Goal: Information Seeking & Learning: Learn about a topic

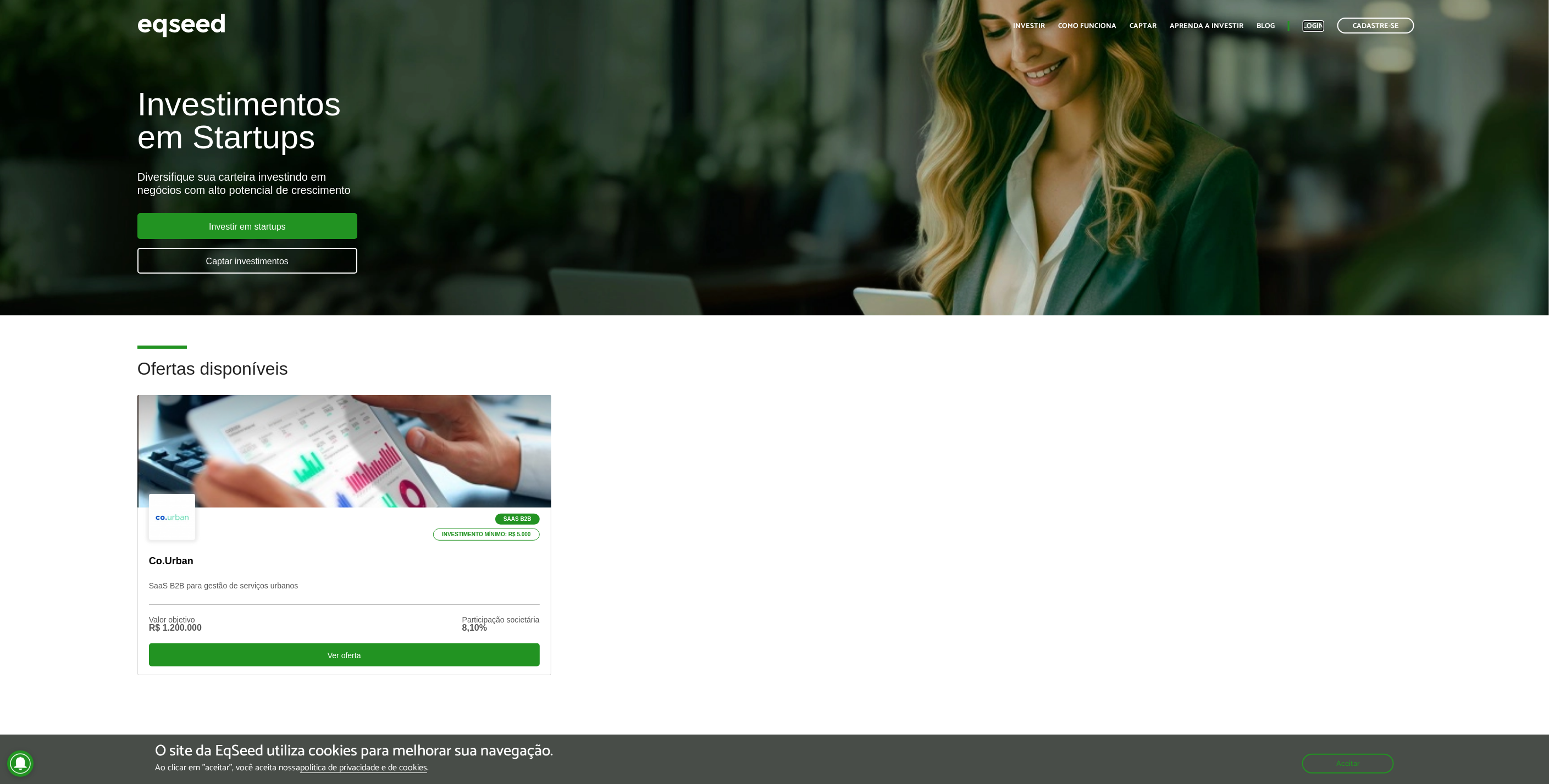
drag, startPoint x: 1314, startPoint y: 29, endPoint x: 1284, endPoint y: 37, distance: 31.0
click at [1314, 29] on link "Login" at bounding box center [1313, 26] width 21 height 7
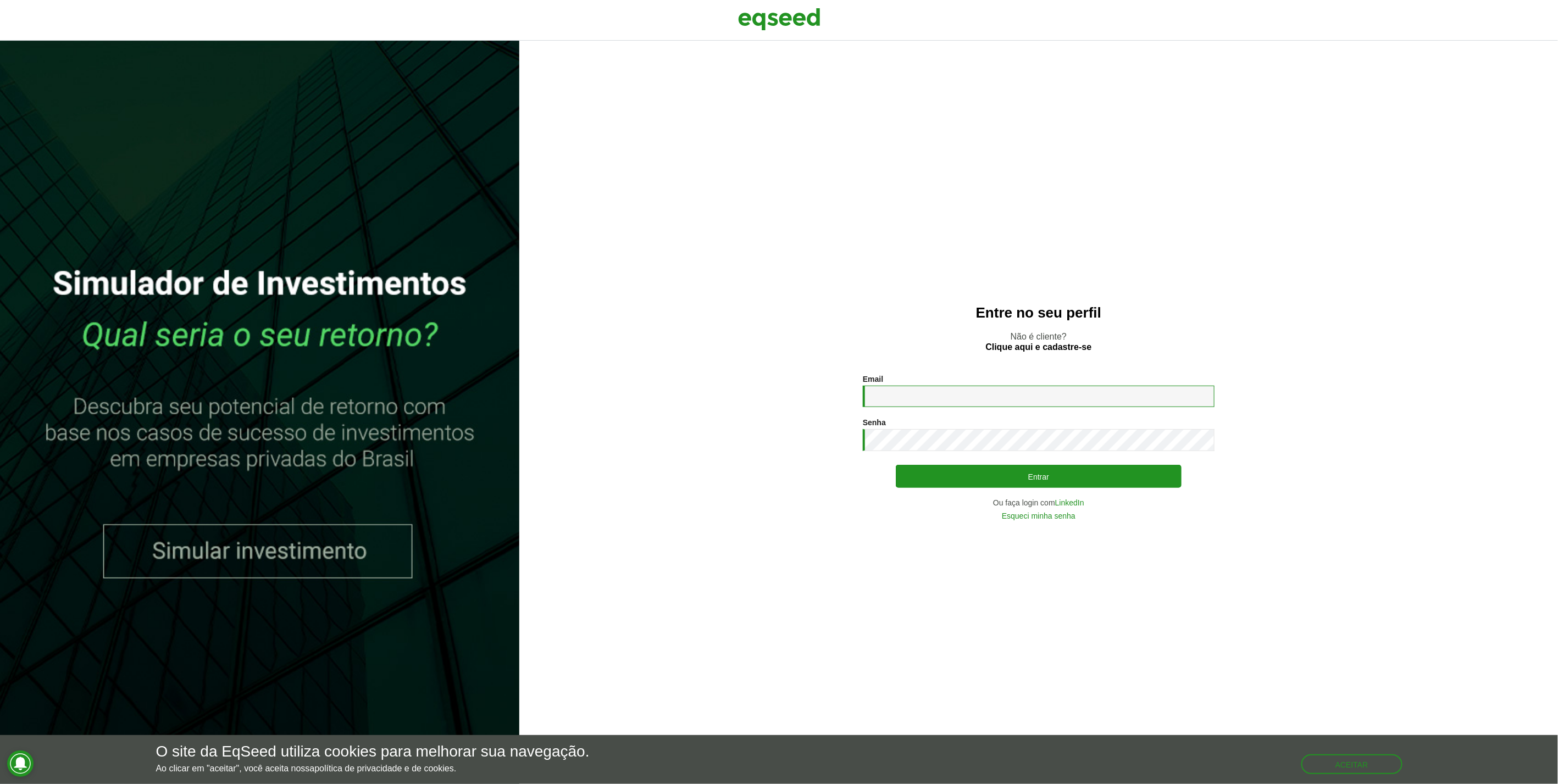
click at [905, 394] on input "Email *" at bounding box center [1039, 396] width 352 height 21
click at [0, 783] on com-1password-button at bounding box center [0, 784] width 0 height 0
click at [1086, 393] on input "Email *" at bounding box center [1039, 396] width 352 height 21
click at [1126, 395] on input "Email *" at bounding box center [1039, 396] width 352 height 21
click at [1071, 502] on link "LinkedIn" at bounding box center [1070, 502] width 29 height 8
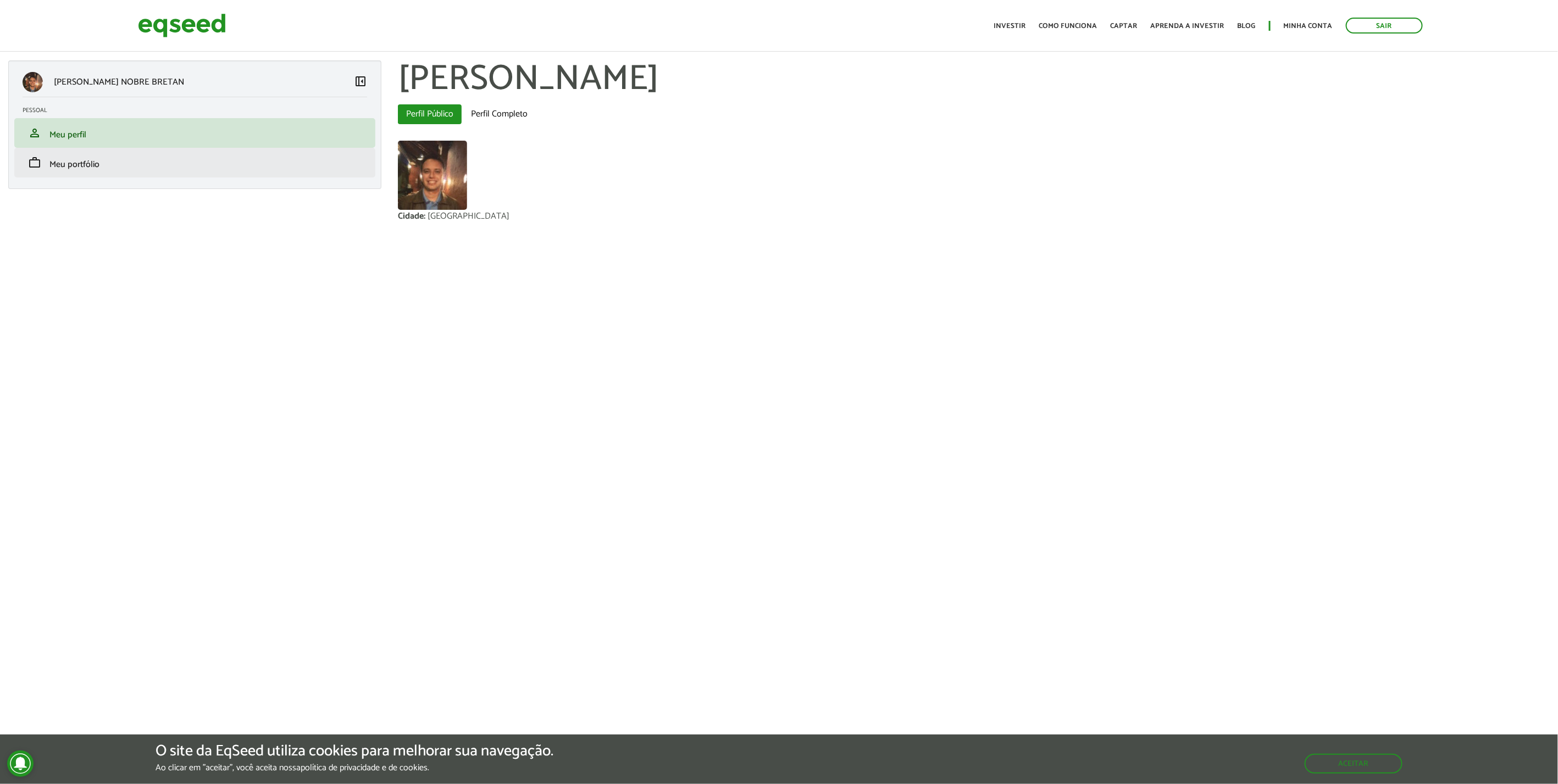
click at [51, 154] on li "work Meu portfólio" at bounding box center [195, 162] width 361 height 30
click at [51, 160] on span "Meu portfólio" at bounding box center [74, 164] width 50 height 15
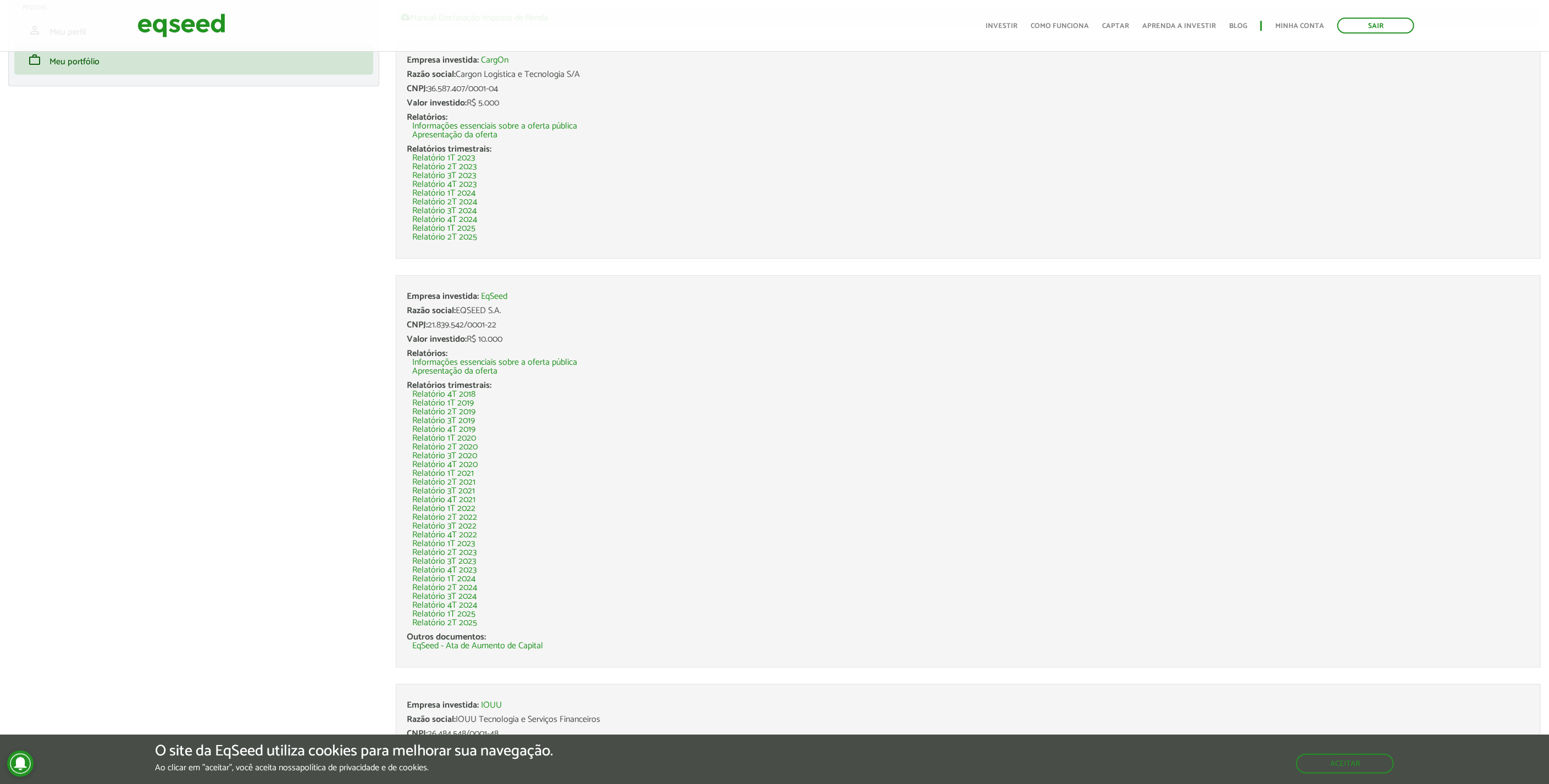
scroll to position [122, 0]
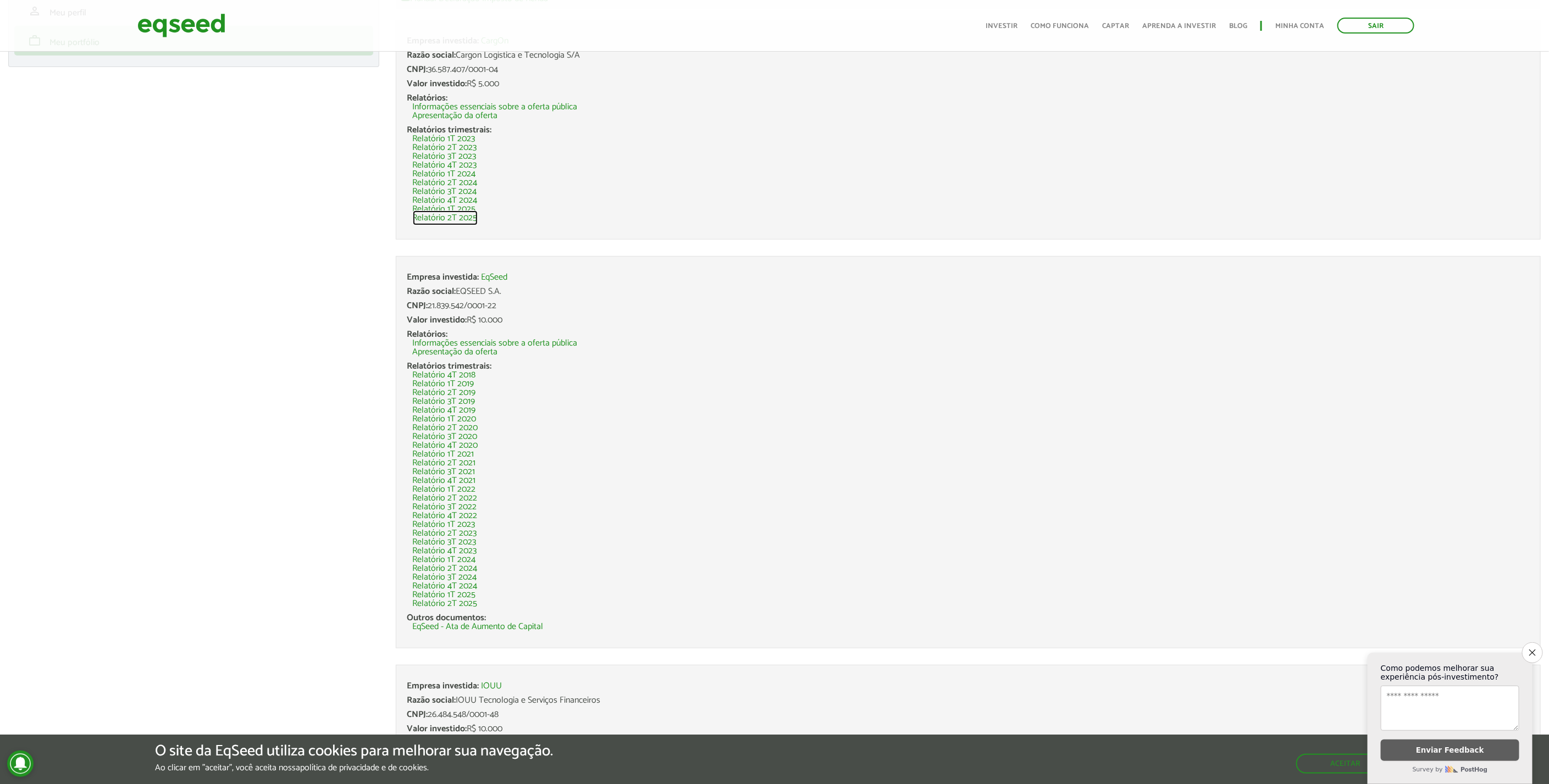
click at [469, 219] on link "Relatório 2T 2025" at bounding box center [445, 218] width 65 height 9
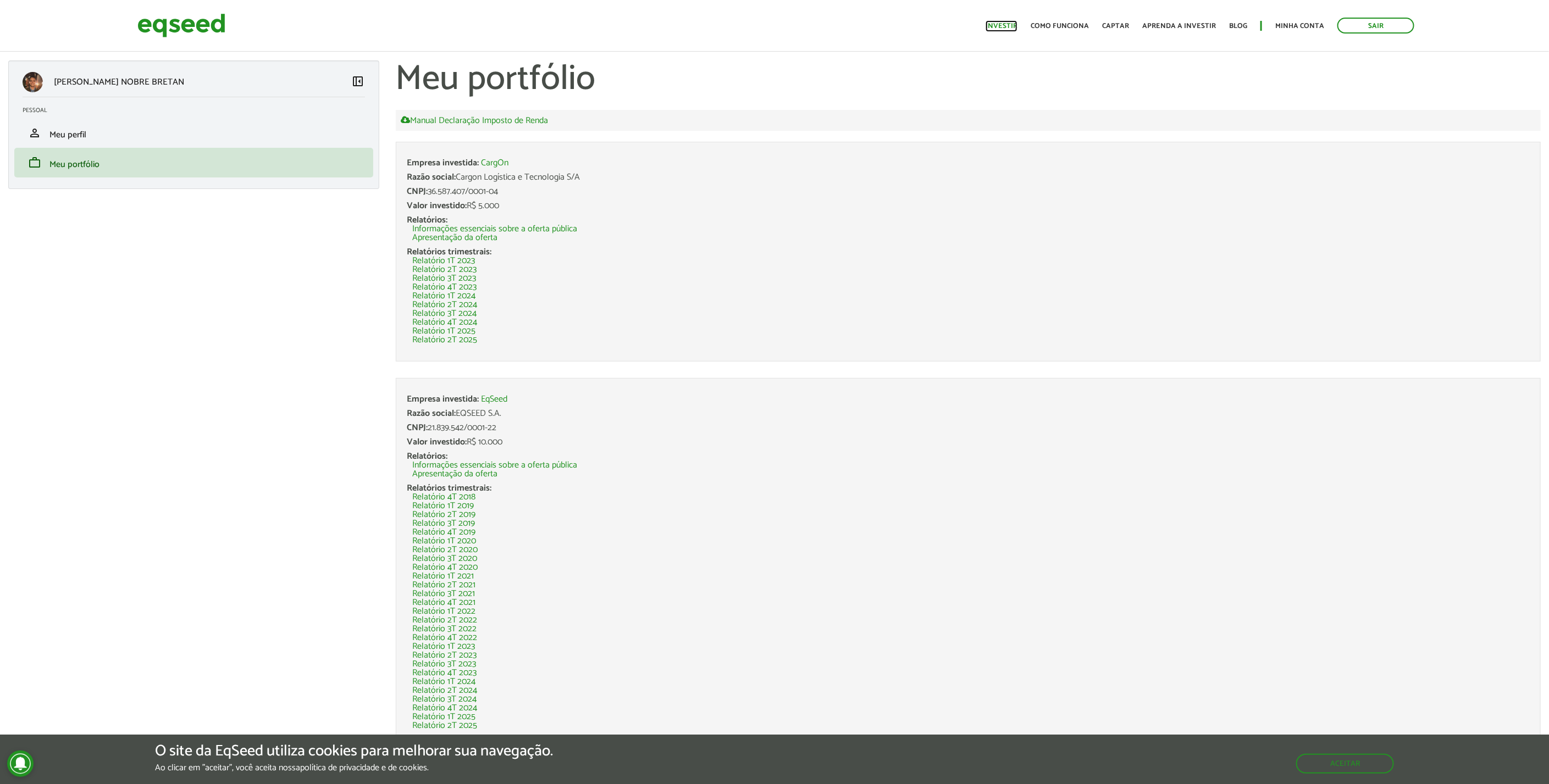
click at [1008, 22] on link "Investir" at bounding box center [1001, 26] width 32 height 7
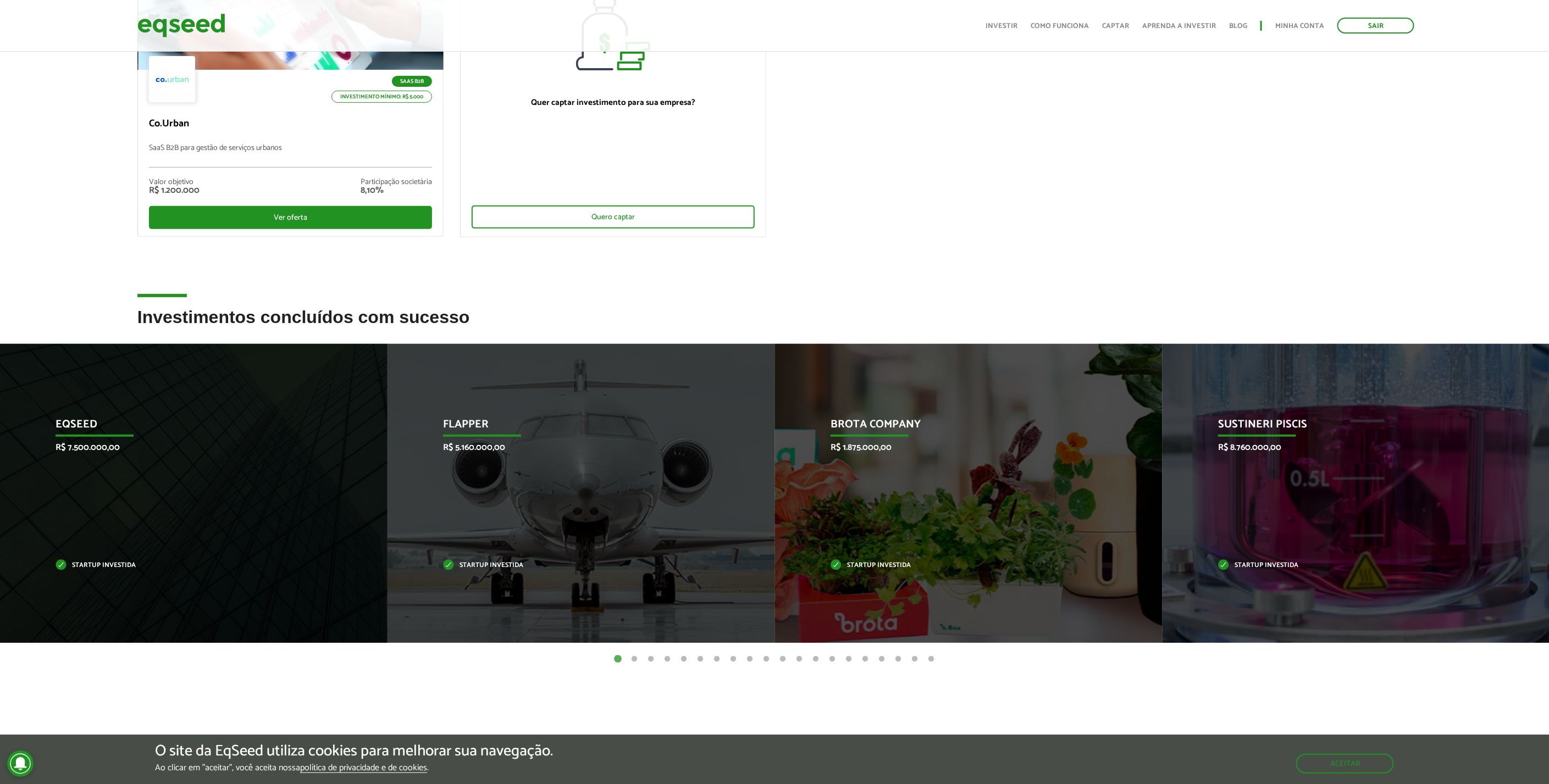
scroll to position [305, 0]
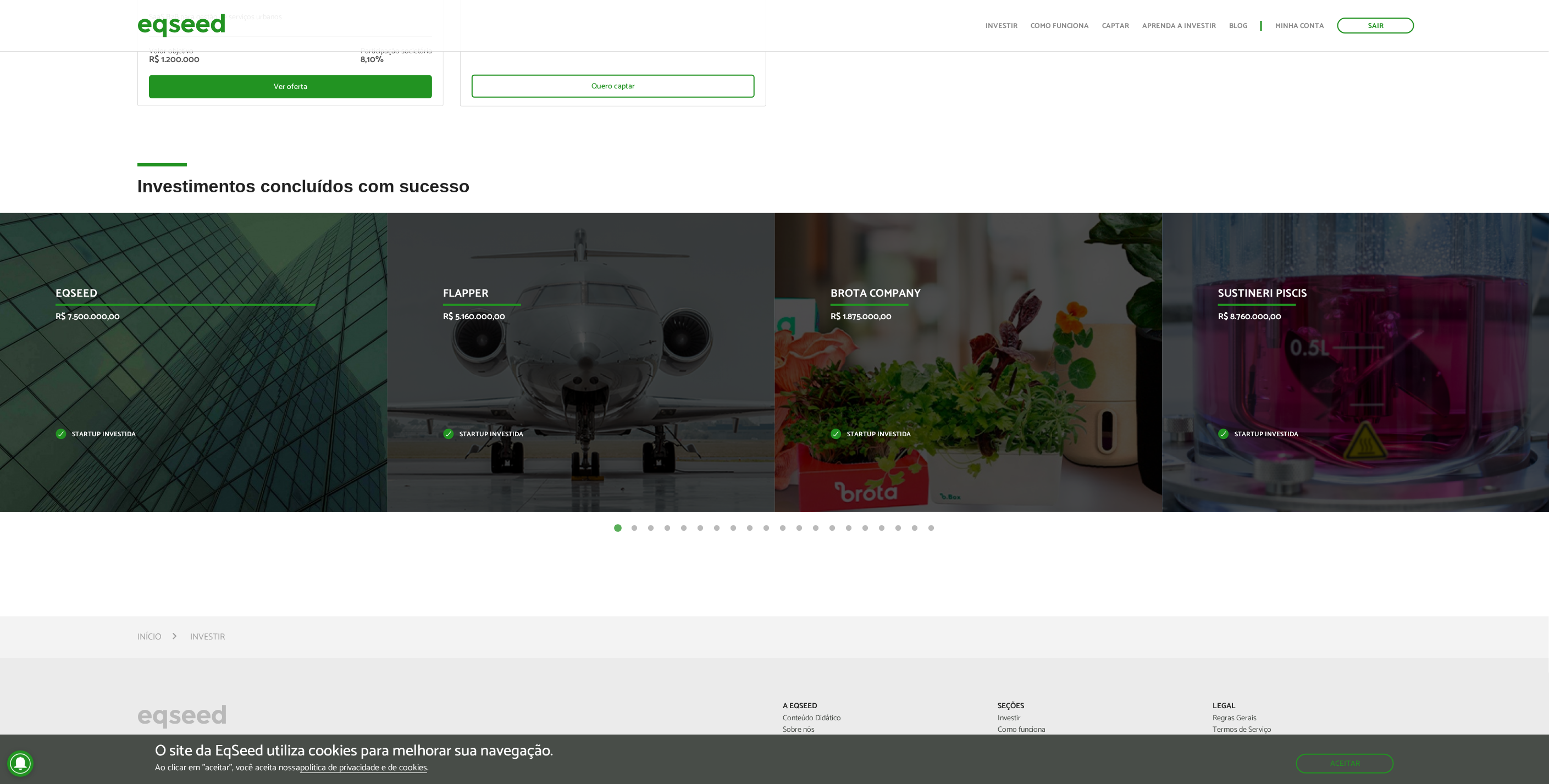
click at [80, 294] on p "EqSeed" at bounding box center [186, 296] width 260 height 19
click at [137, 413] on div "EqSeed R$ 7.500.000,00 Startup investida" at bounding box center [185, 363] width 371 height 299
click at [116, 432] on p "Startup investida" at bounding box center [186, 435] width 260 height 6
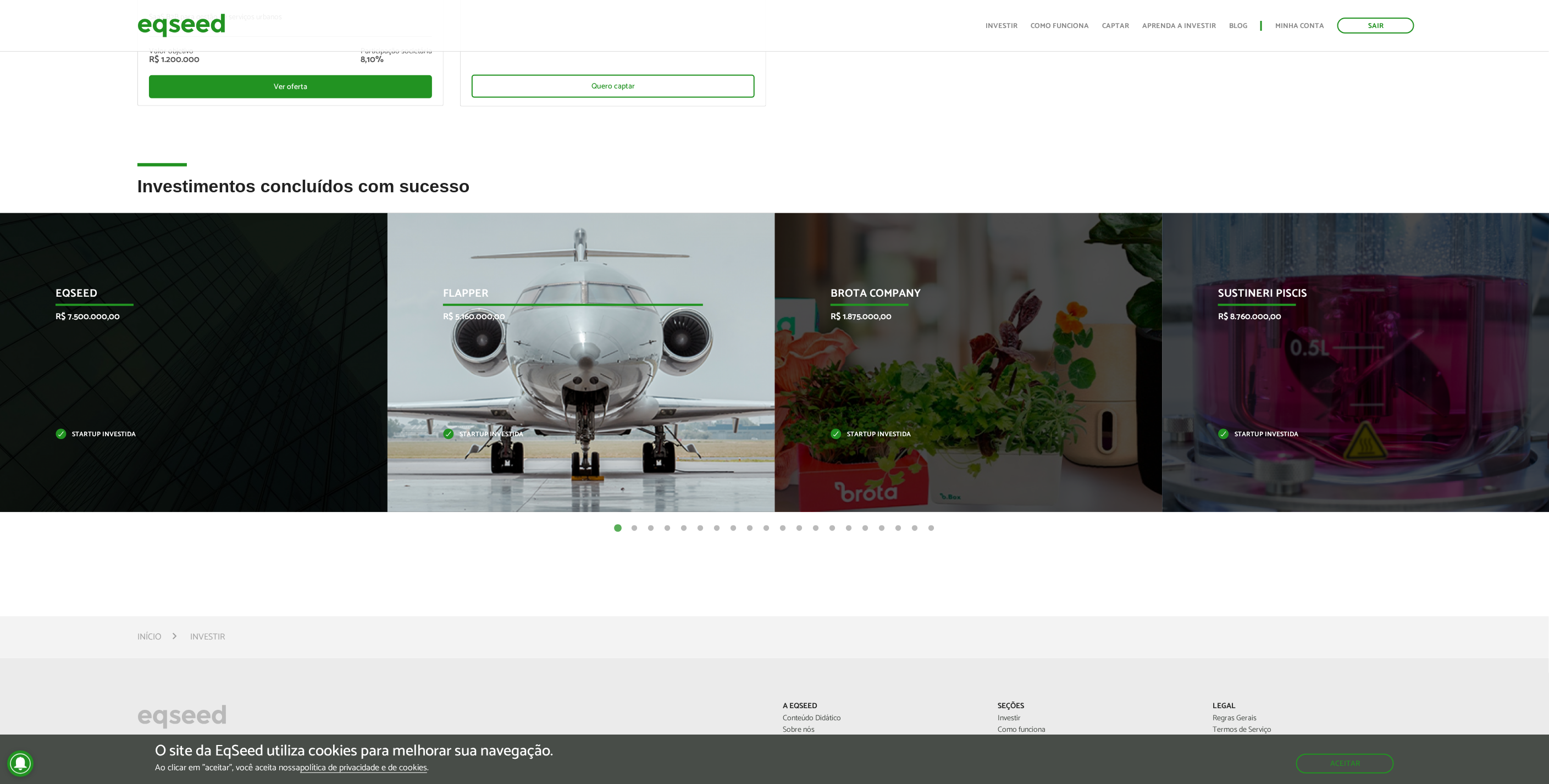
click at [665, 326] on div "Flapper R$ 5.160.000,00 Startup investida" at bounding box center [573, 363] width 371 height 299
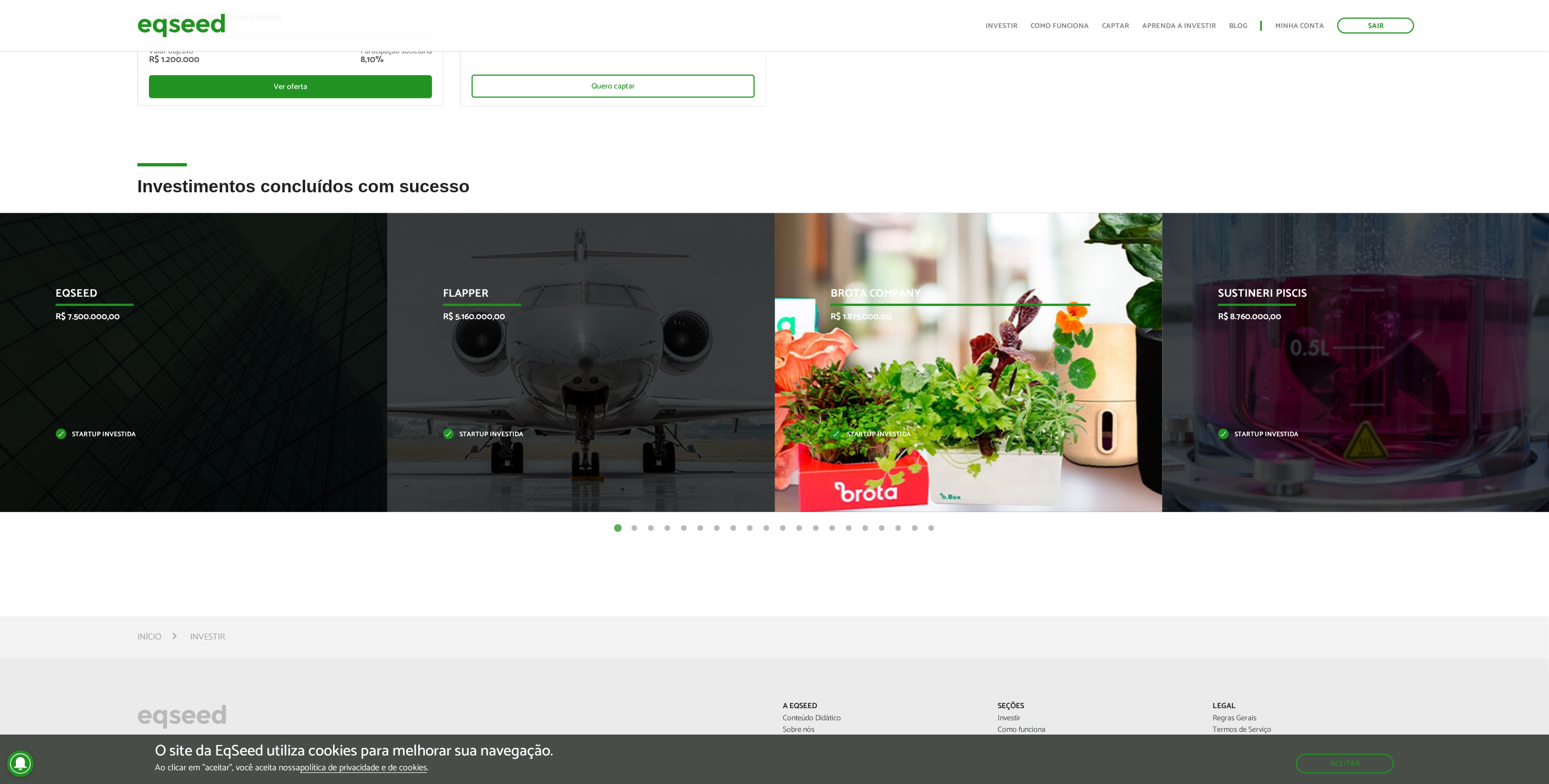
click at [934, 339] on div "Brota Company R$ 1.875.000,00 Startup investida" at bounding box center [960, 363] width 371 height 299
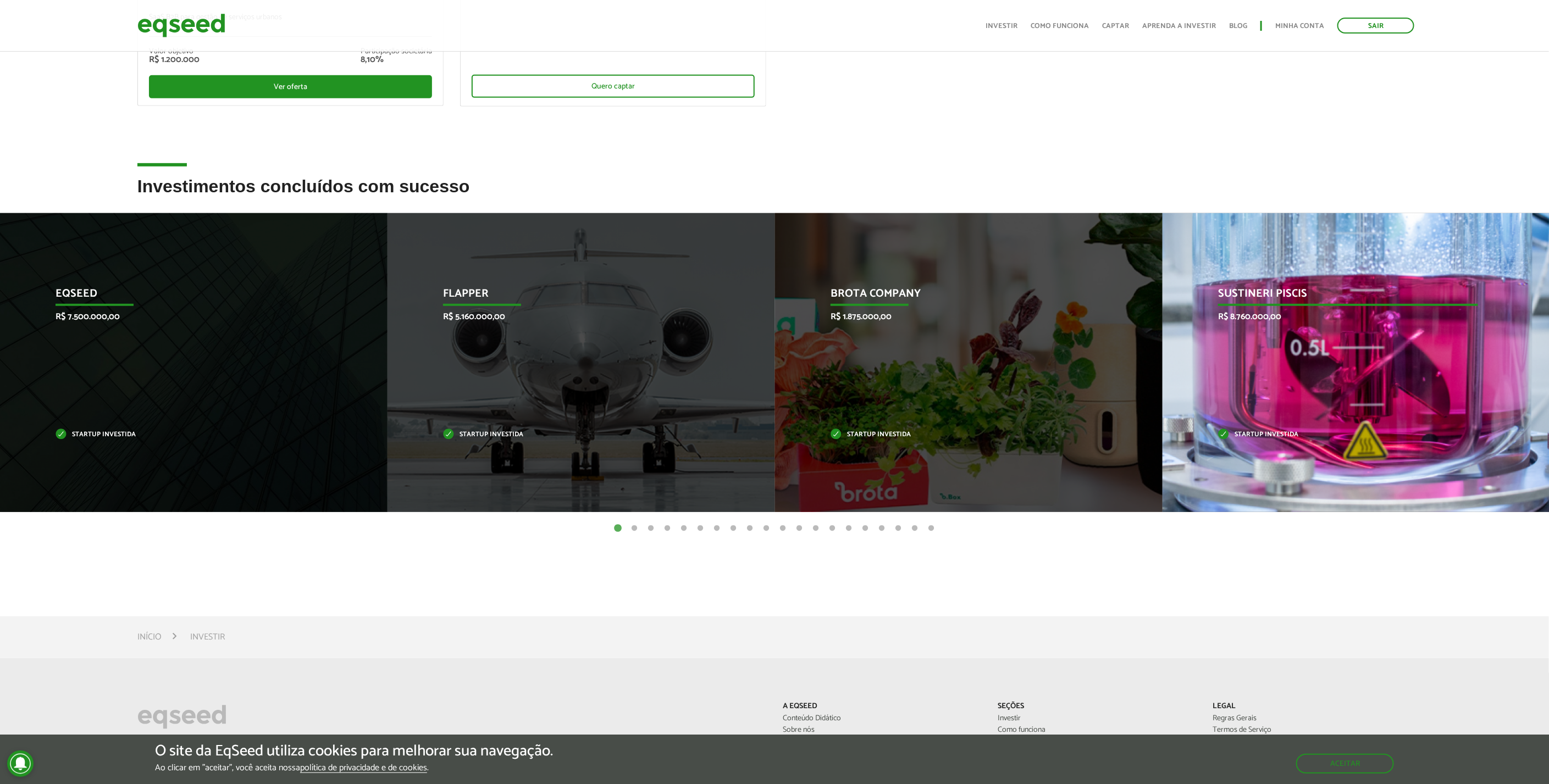
click at [1240, 348] on div "Sustineri Piscis R$ 8.760.000,00 Startup investida" at bounding box center [1348, 363] width 371 height 299
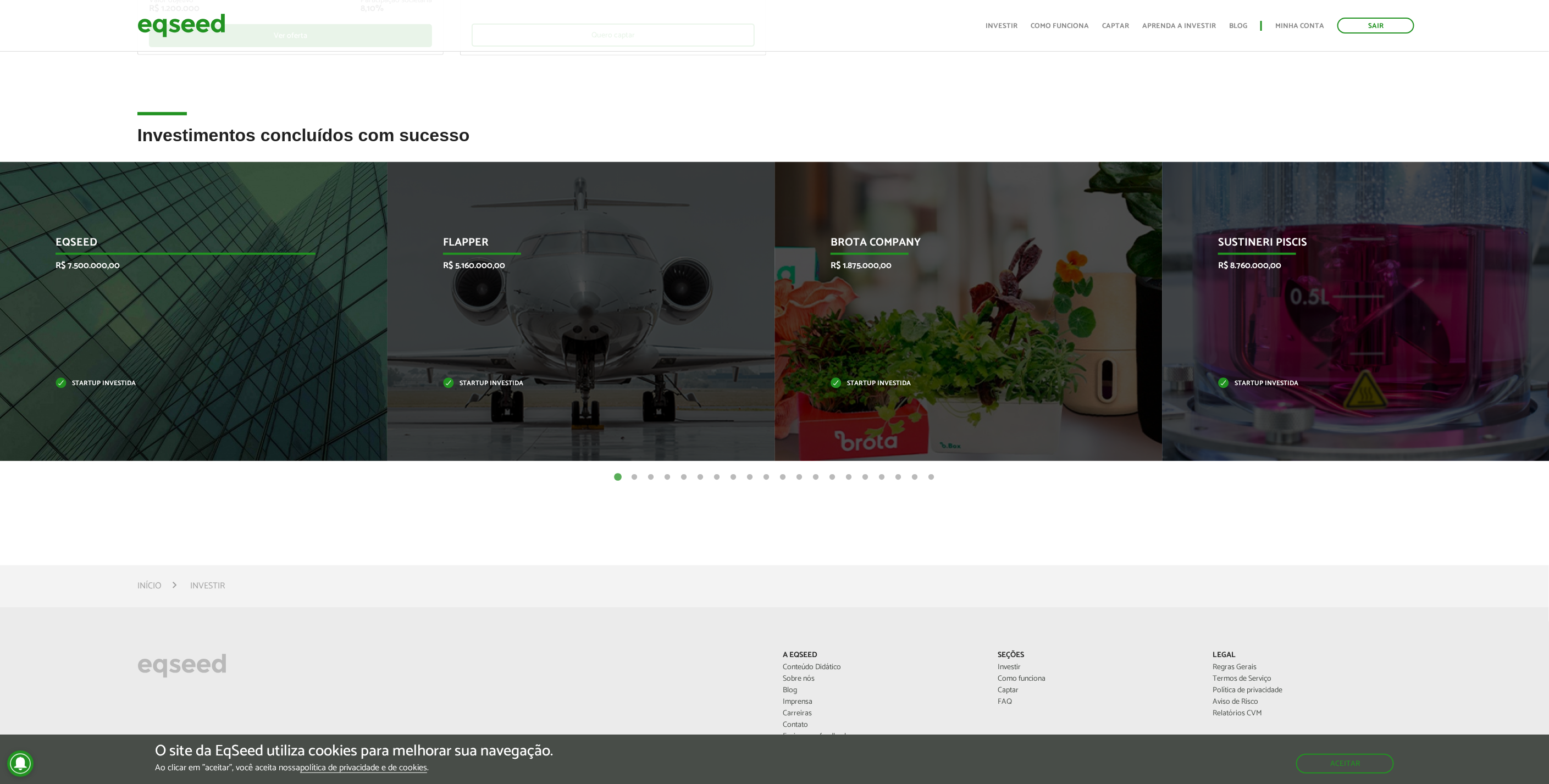
scroll to position [427, 0]
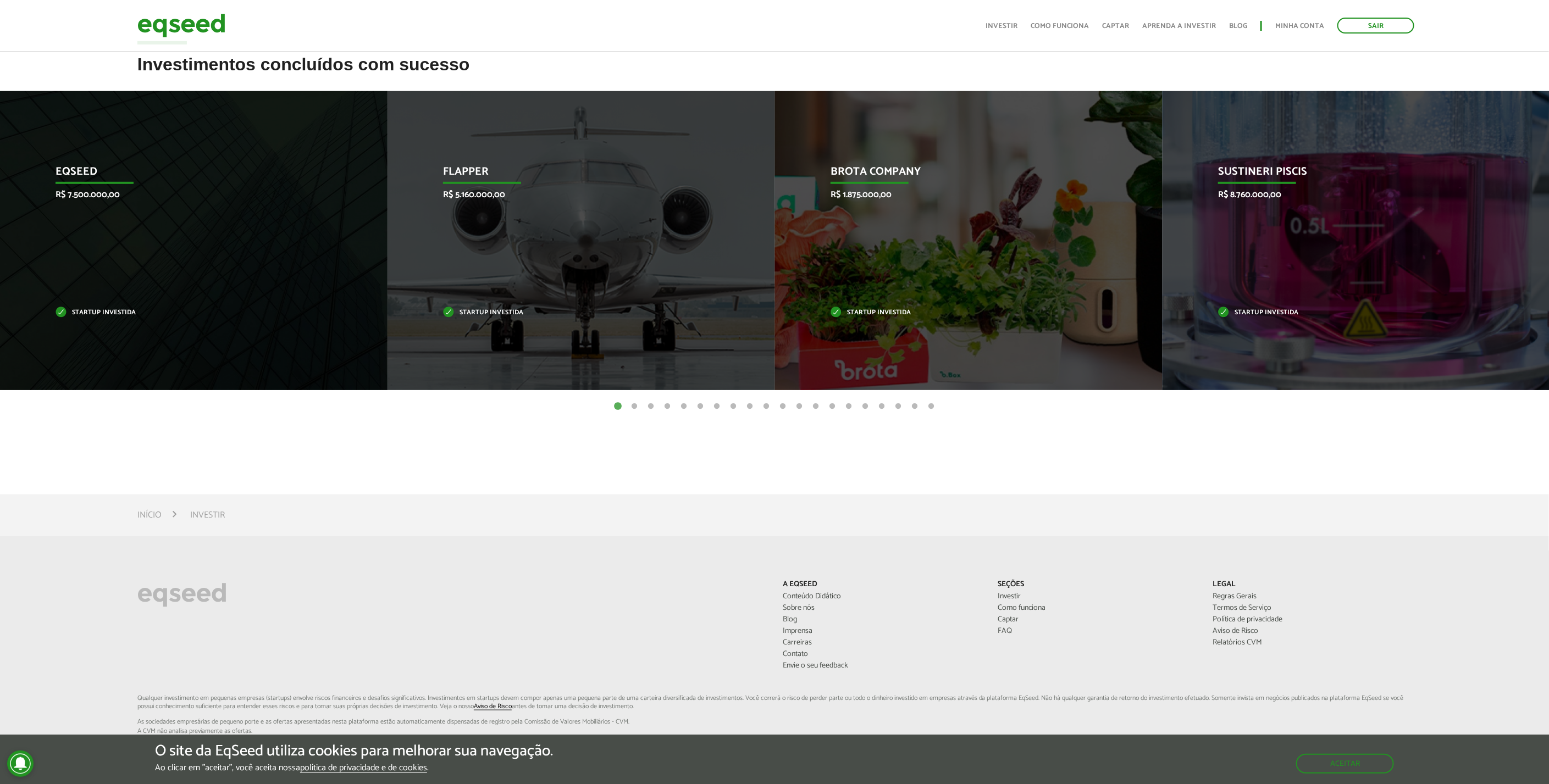
click at [634, 405] on button "2" at bounding box center [634, 406] width 11 height 11
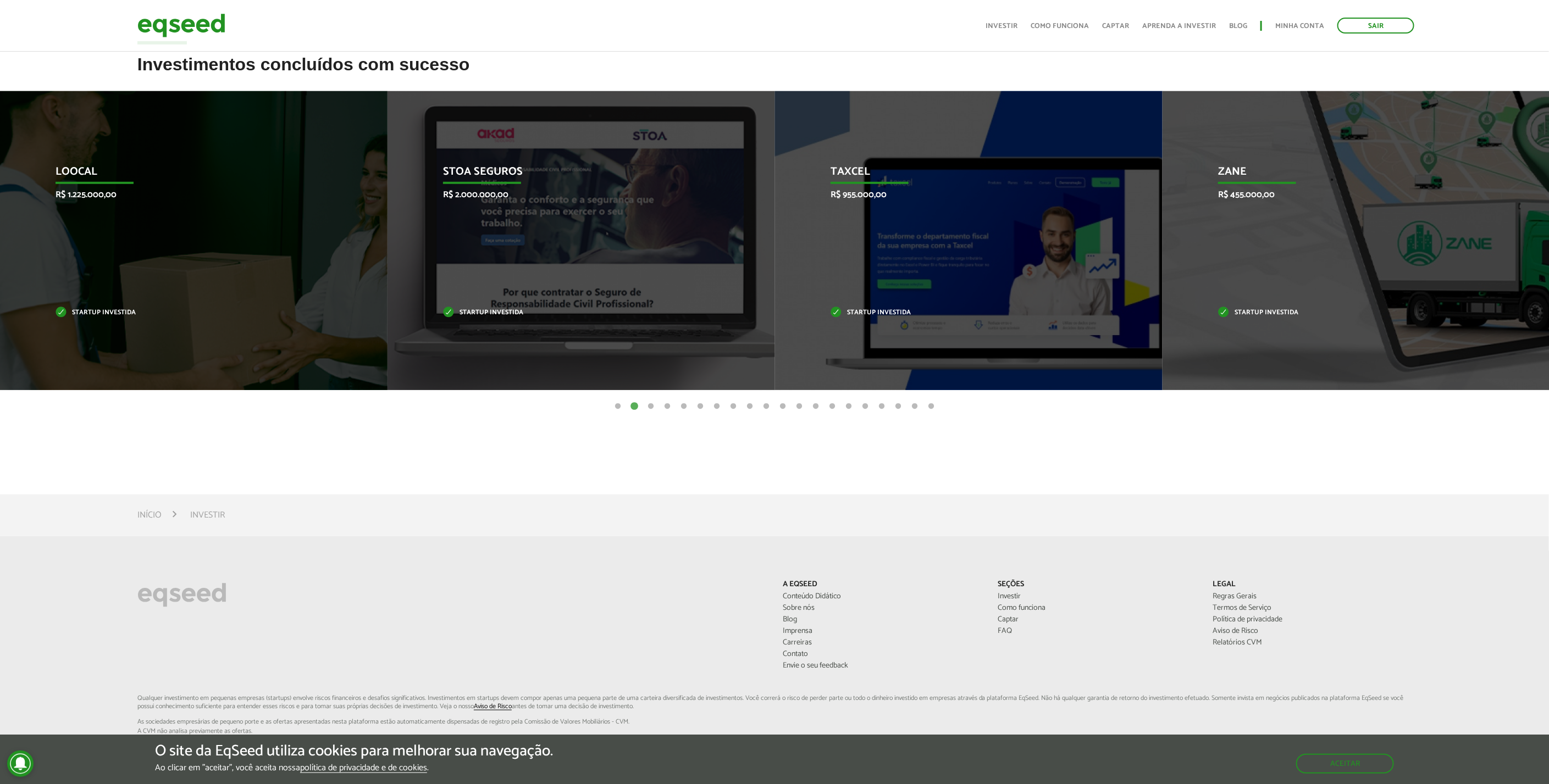
click at [651, 405] on button "3" at bounding box center [651, 406] width 11 height 11
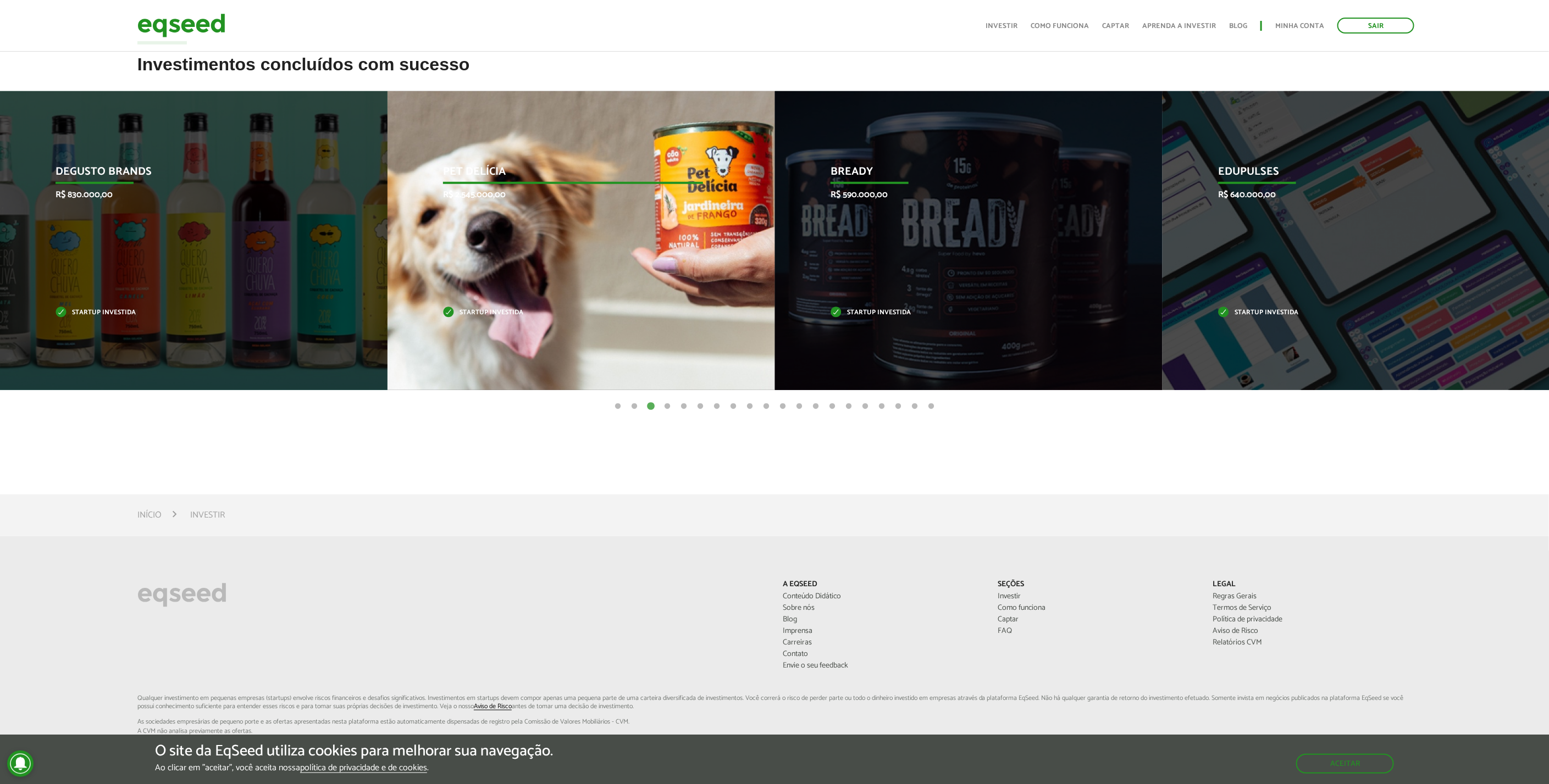
click at [590, 299] on div "Pet Delícia R$ 2.545.000,00 Startup investida" at bounding box center [573, 241] width 371 height 299
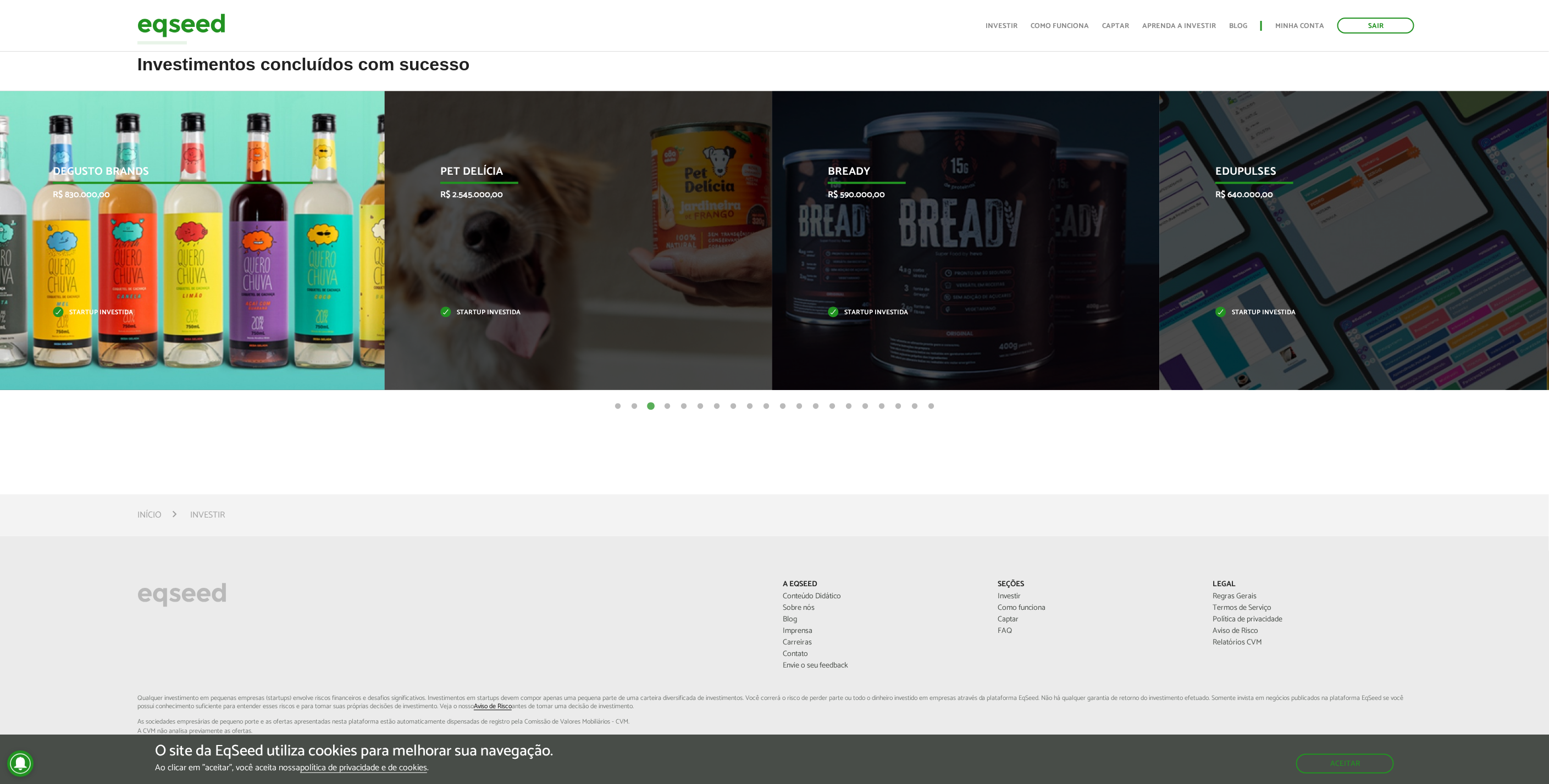
click at [268, 272] on div "Degusto Brands R$ 830.000,00 Startup investida" at bounding box center [182, 241] width 371 height 299
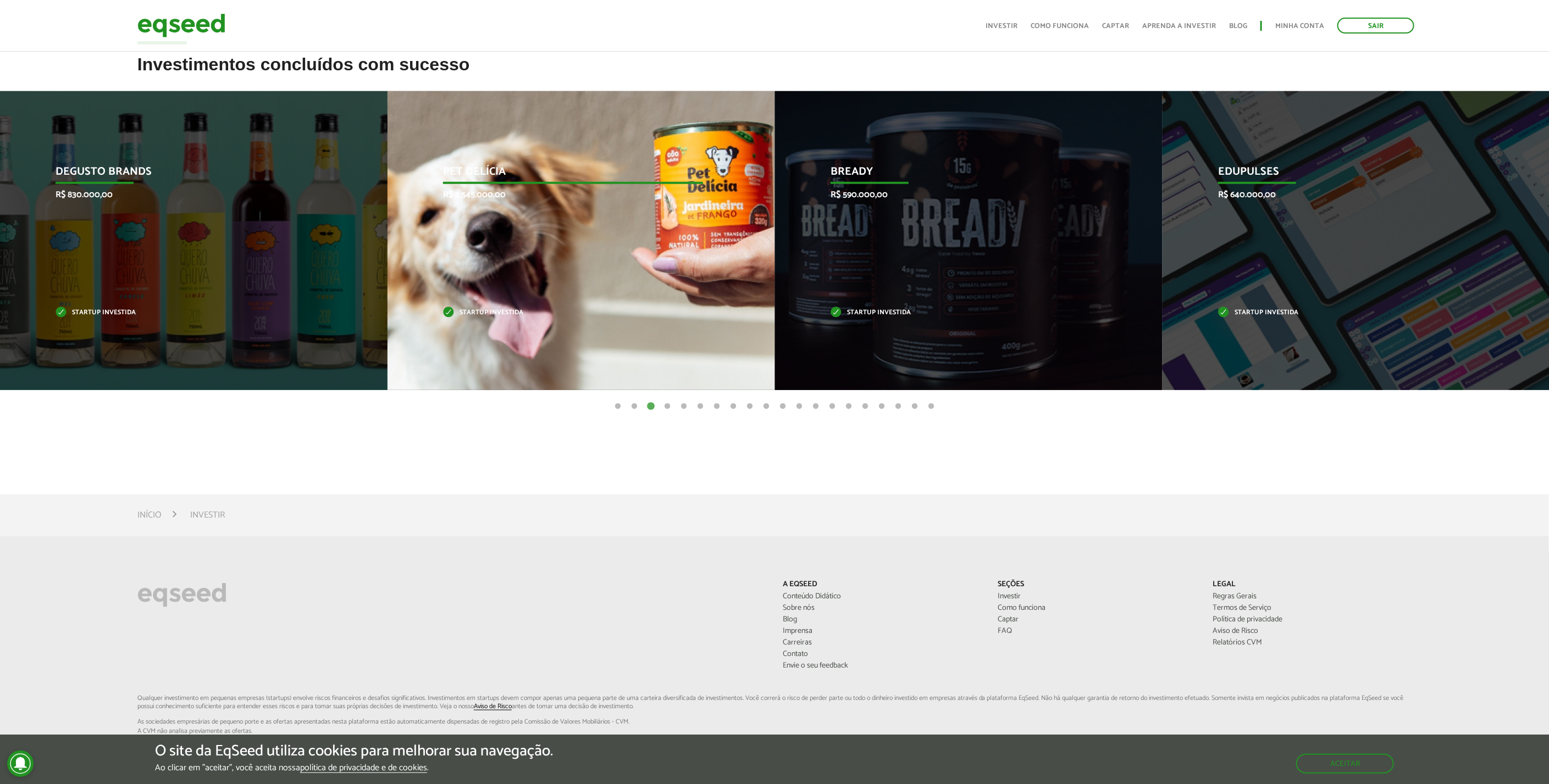
click at [529, 285] on div "Pet Delícia R$ 2.545.000,00 Startup investida" at bounding box center [573, 241] width 371 height 299
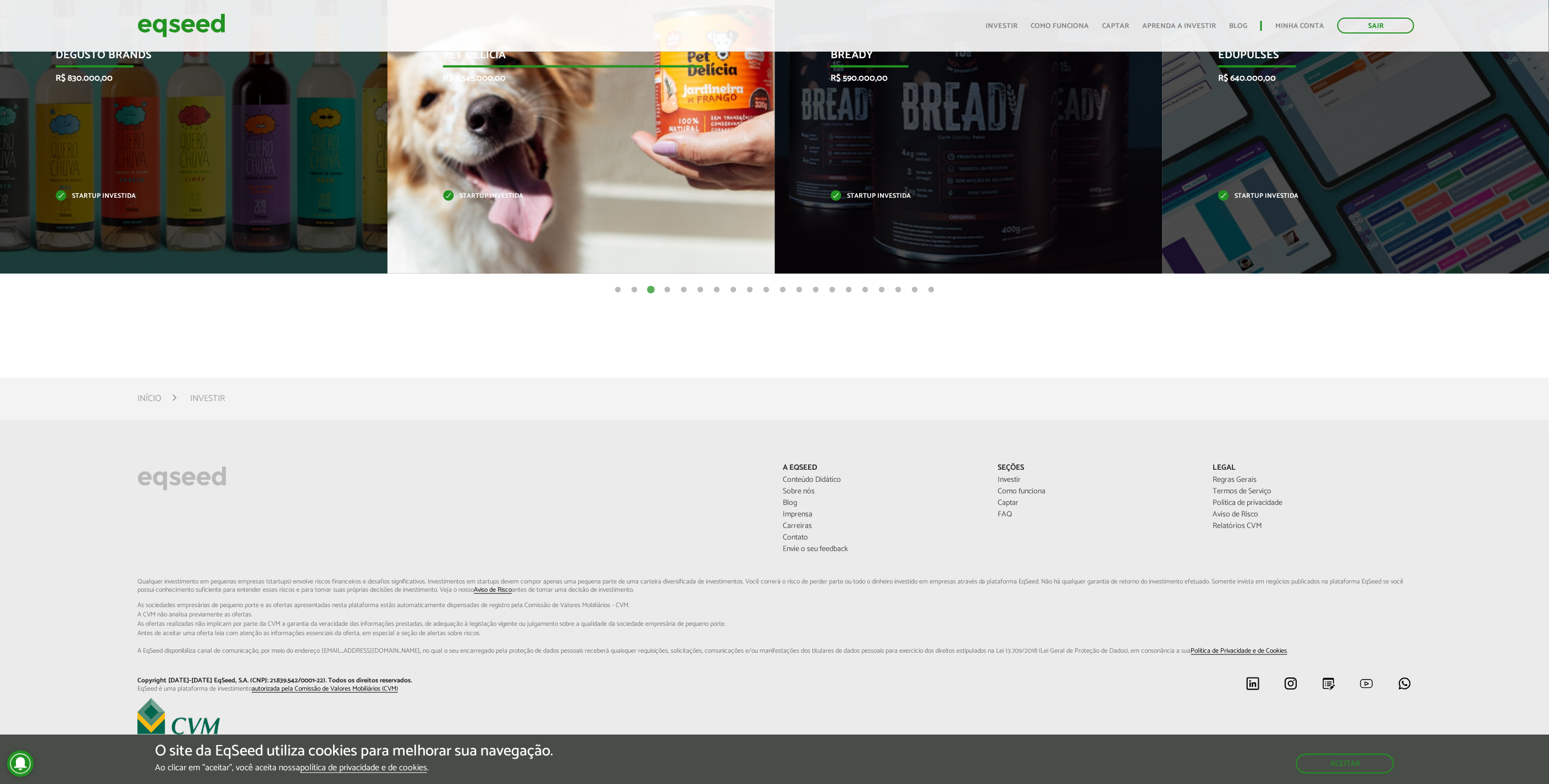
scroll to position [548, 0]
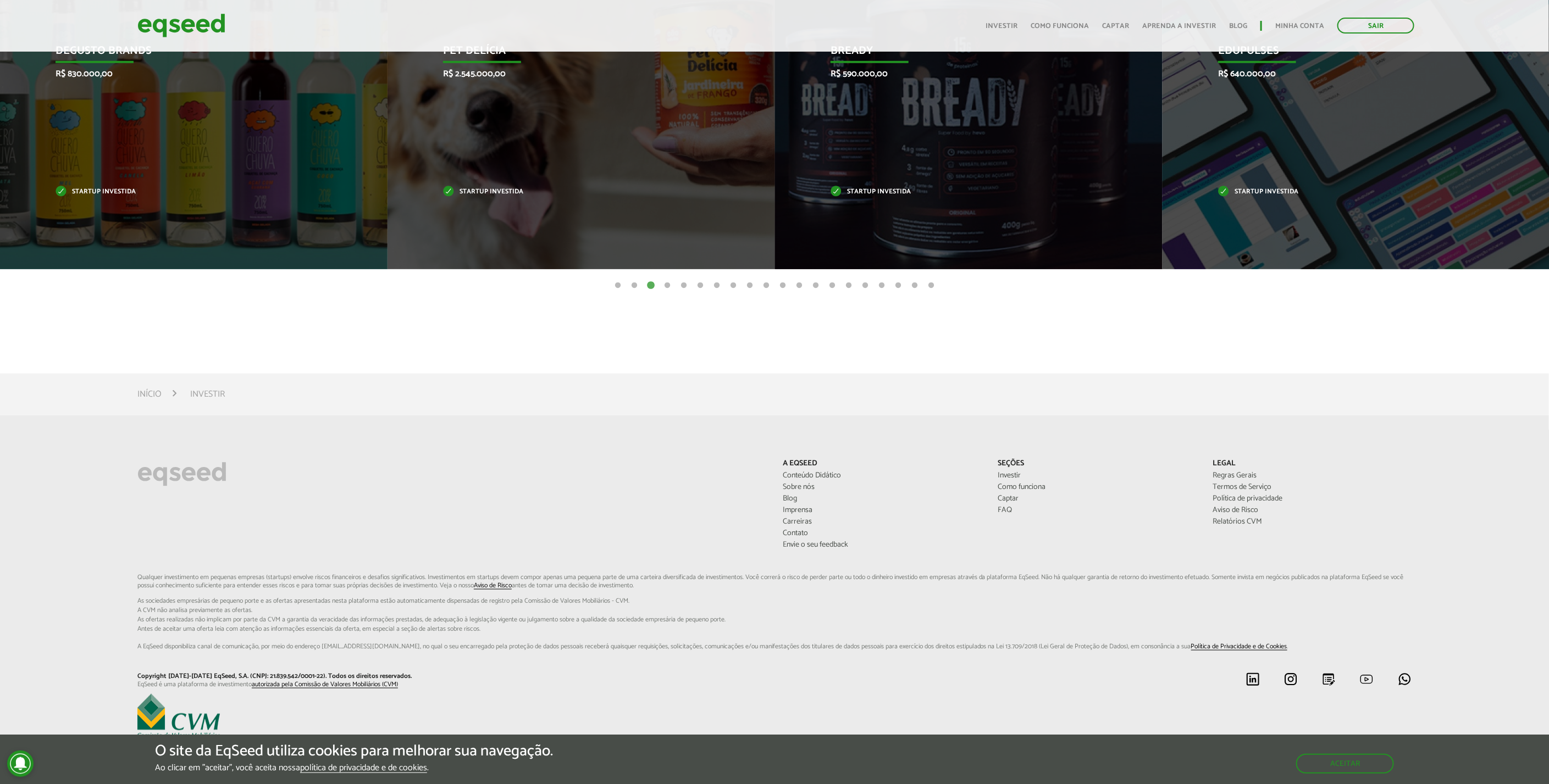
click at [617, 286] on button "1" at bounding box center [618, 285] width 11 height 11
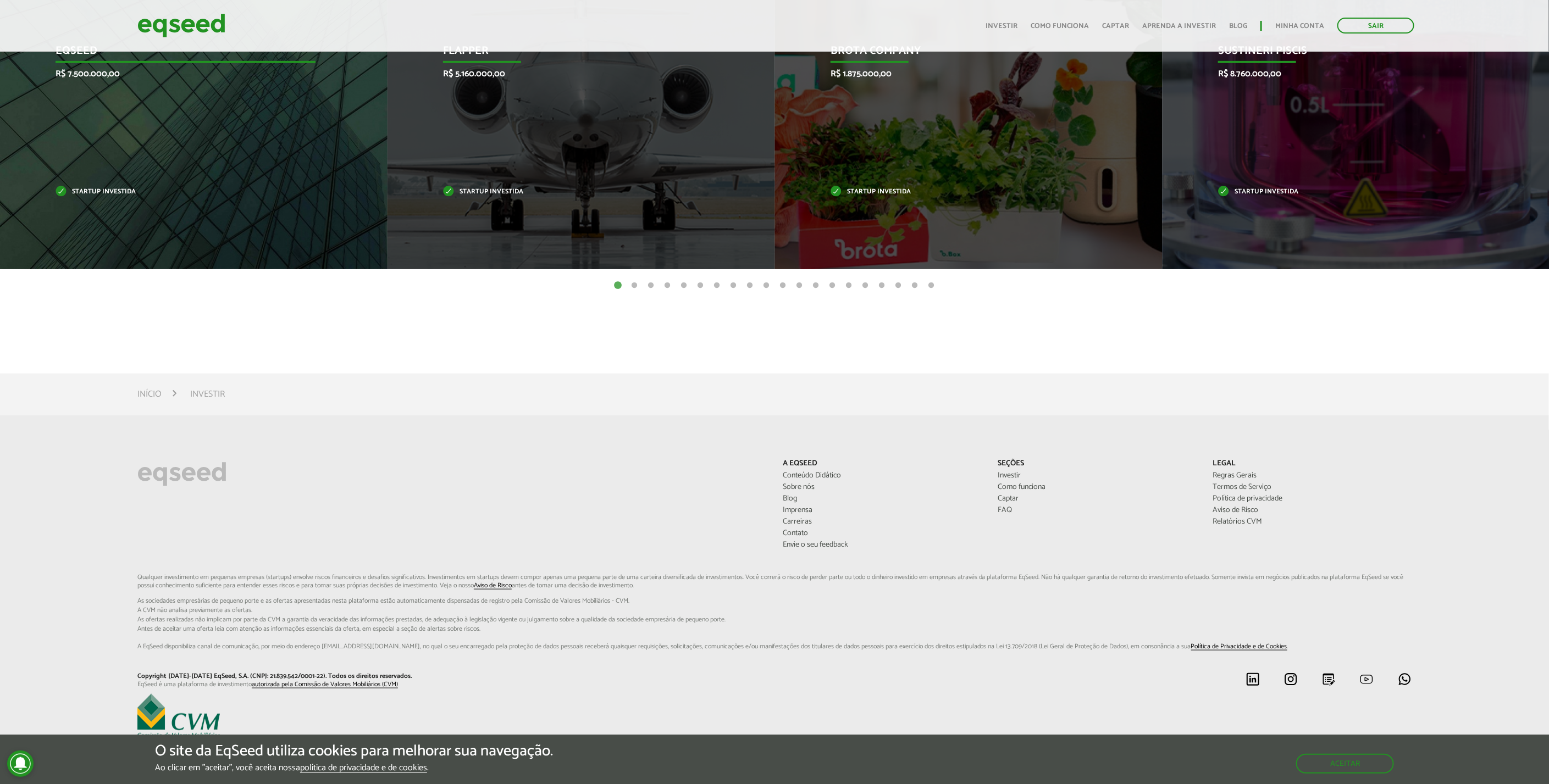
click at [88, 75] on p "R$ 7.500.000,00" at bounding box center [186, 74] width 260 height 10
